Goal: Find specific page/section

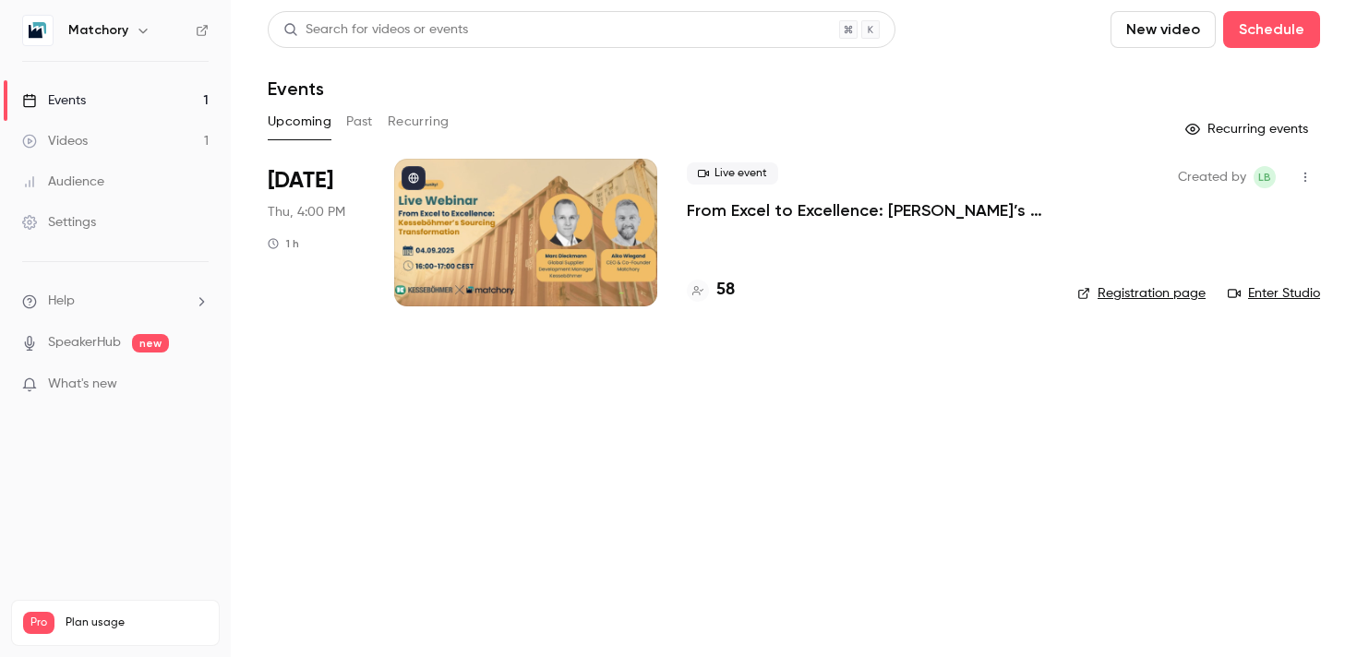
click at [514, 214] on div at bounding box center [525, 233] width 263 height 148
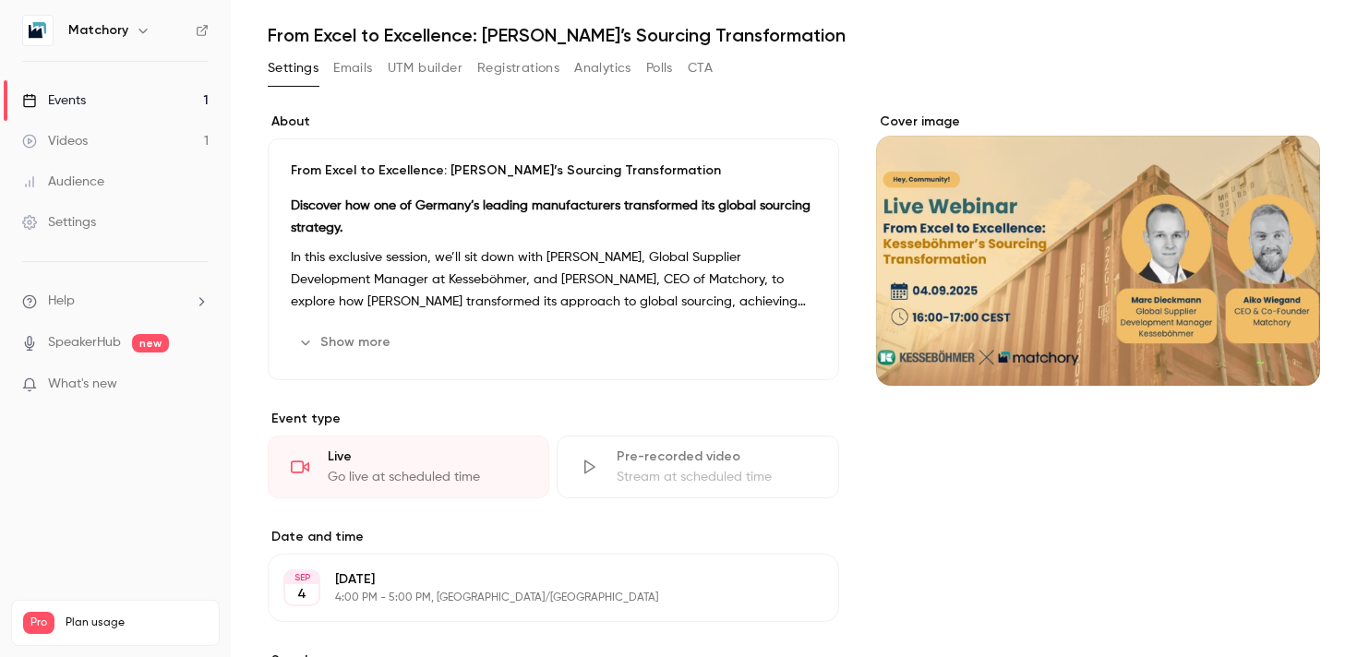
scroll to position [62, 0]
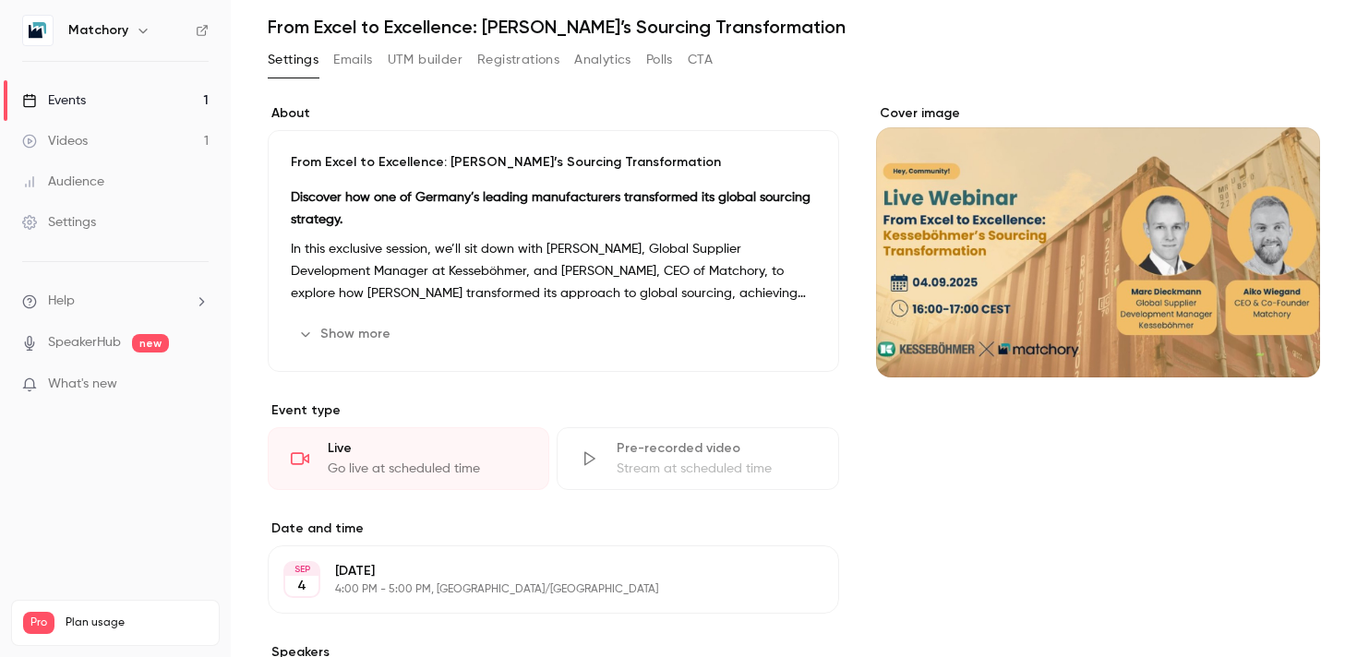
click at [433, 59] on button "UTM builder" at bounding box center [425, 60] width 75 height 30
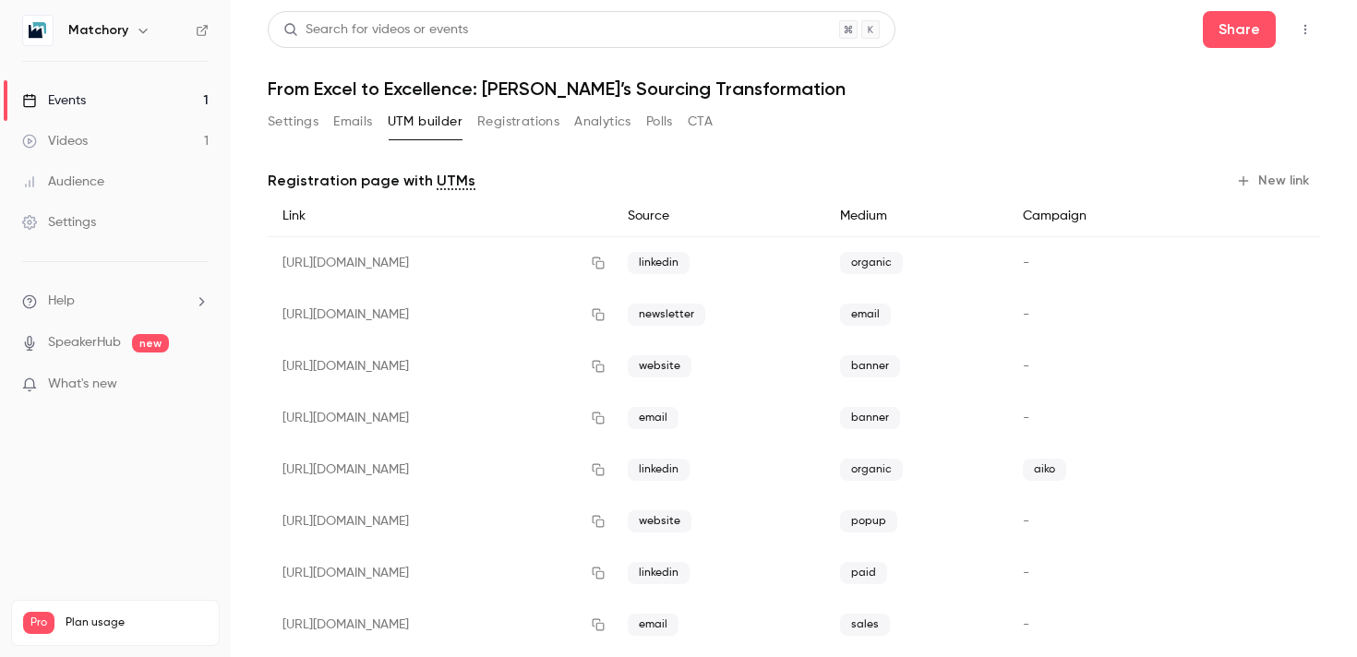
scroll to position [18, 0]
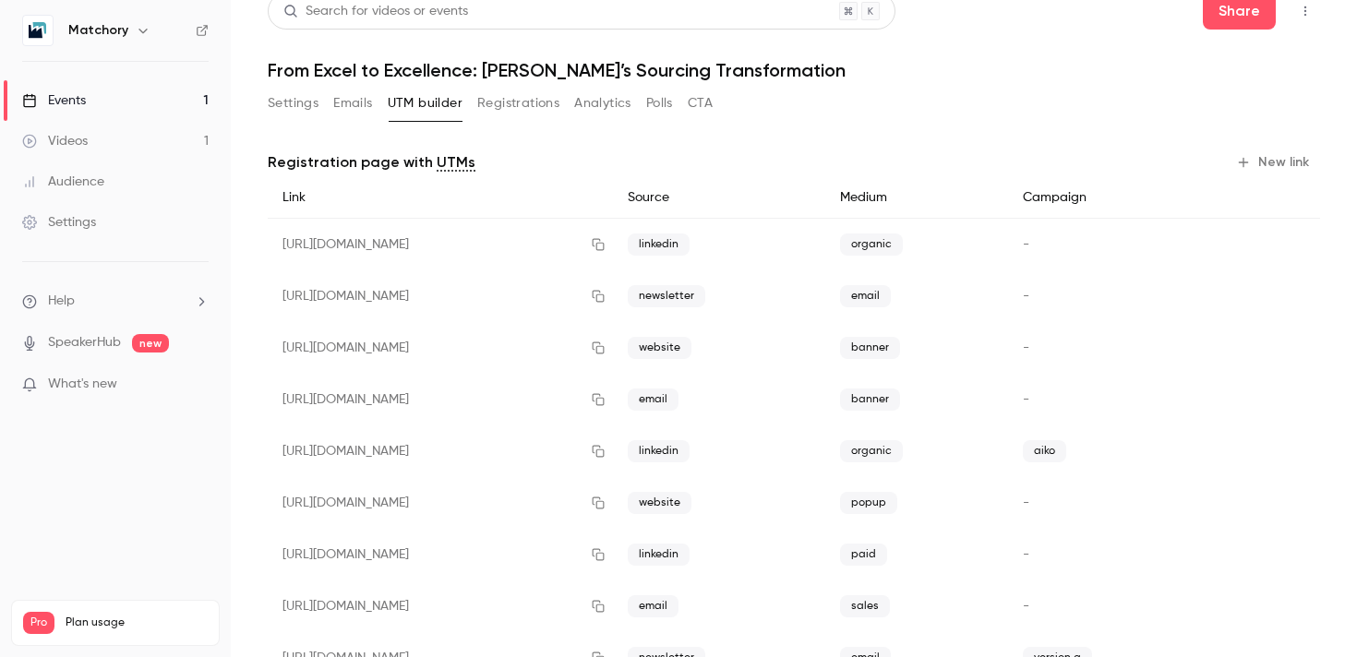
click at [529, 112] on button "Registrations" at bounding box center [518, 104] width 82 height 30
